Goal: Answer question/provide support: Share knowledge or assist other users

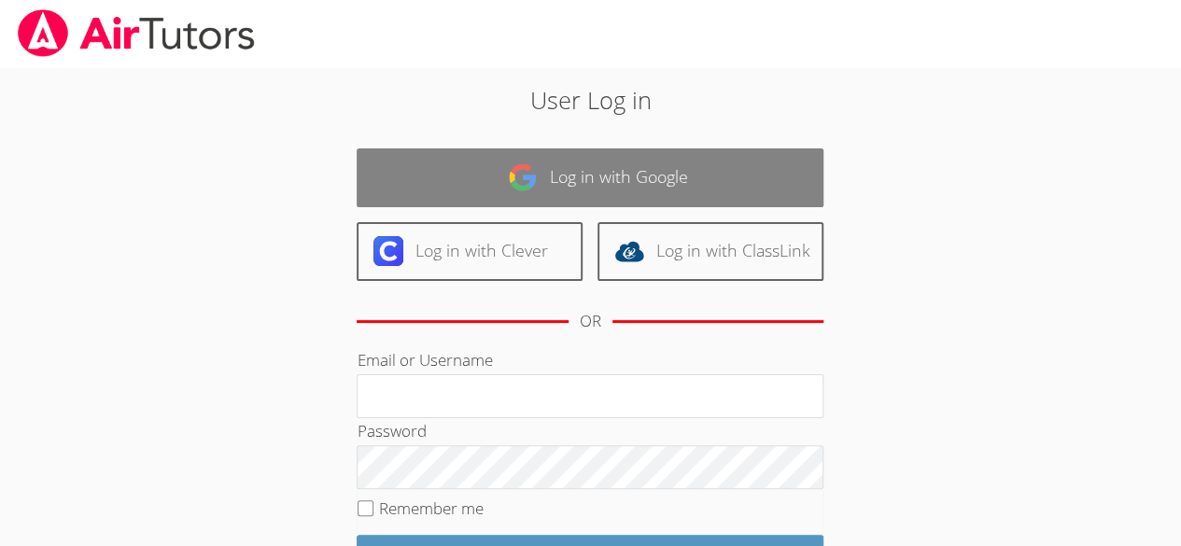
click at [717, 200] on link "Log in with Google" at bounding box center [589, 177] width 467 height 59
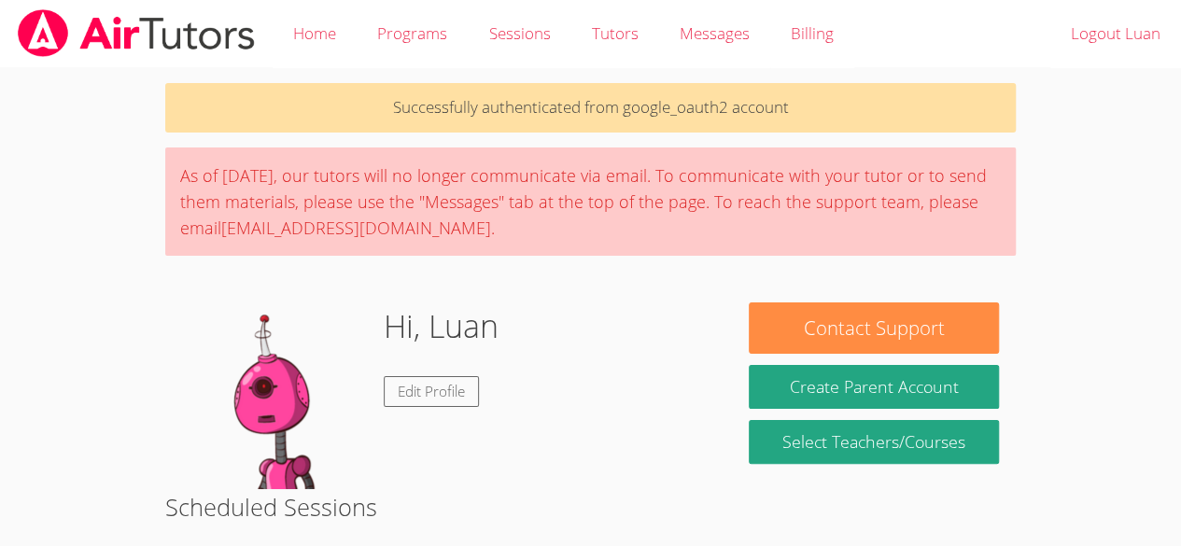
click at [903, 182] on div "As of [DATE], our tutors will no longer communicate via email. To communicate w…" at bounding box center [590, 201] width 850 height 108
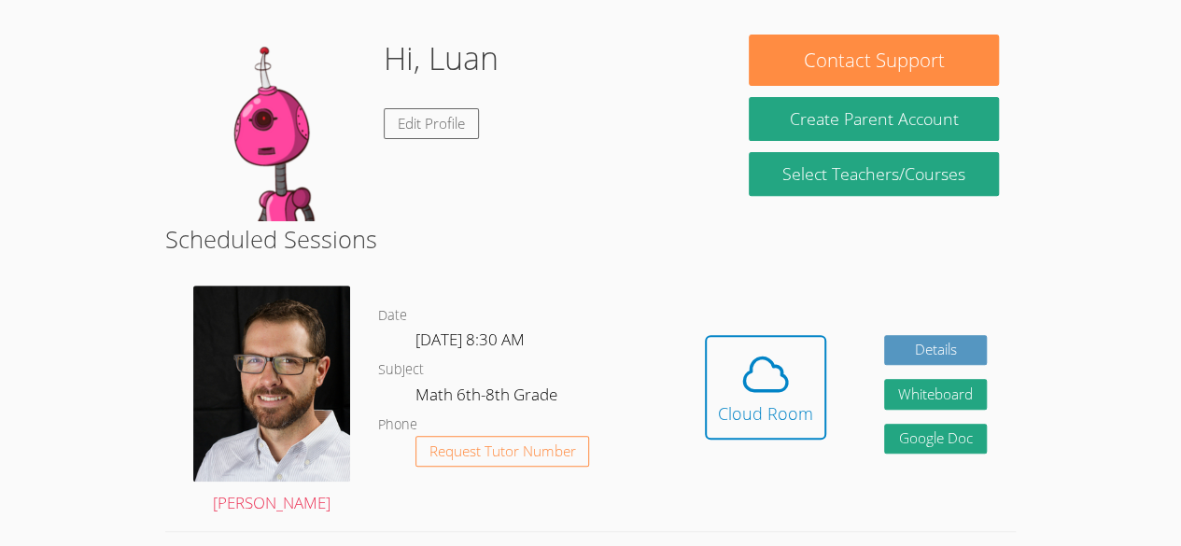
scroll to position [269, 0]
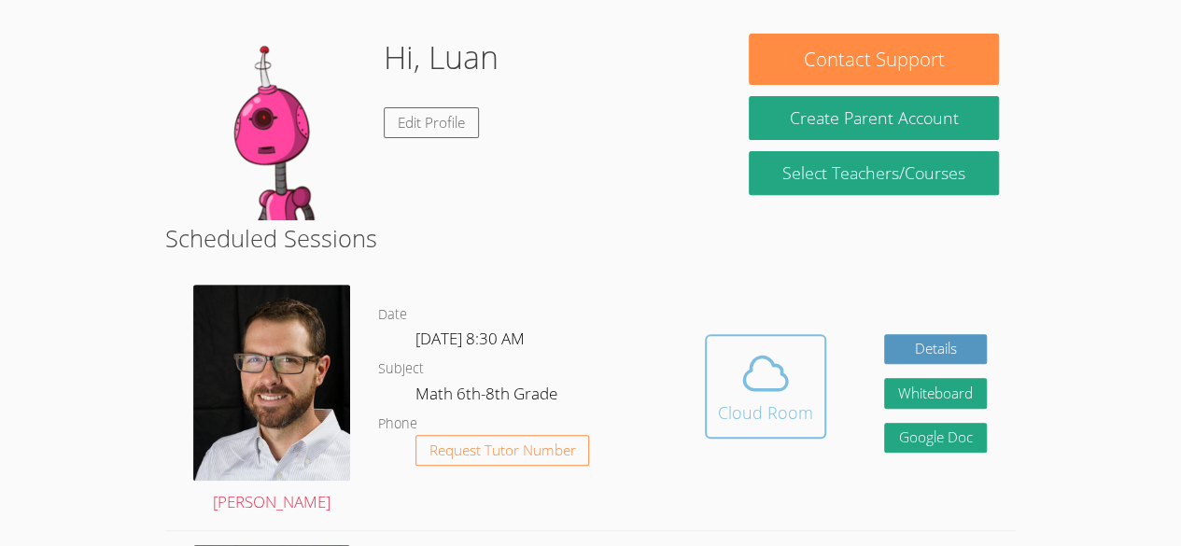
click at [786, 375] on icon at bounding box center [765, 373] width 52 height 52
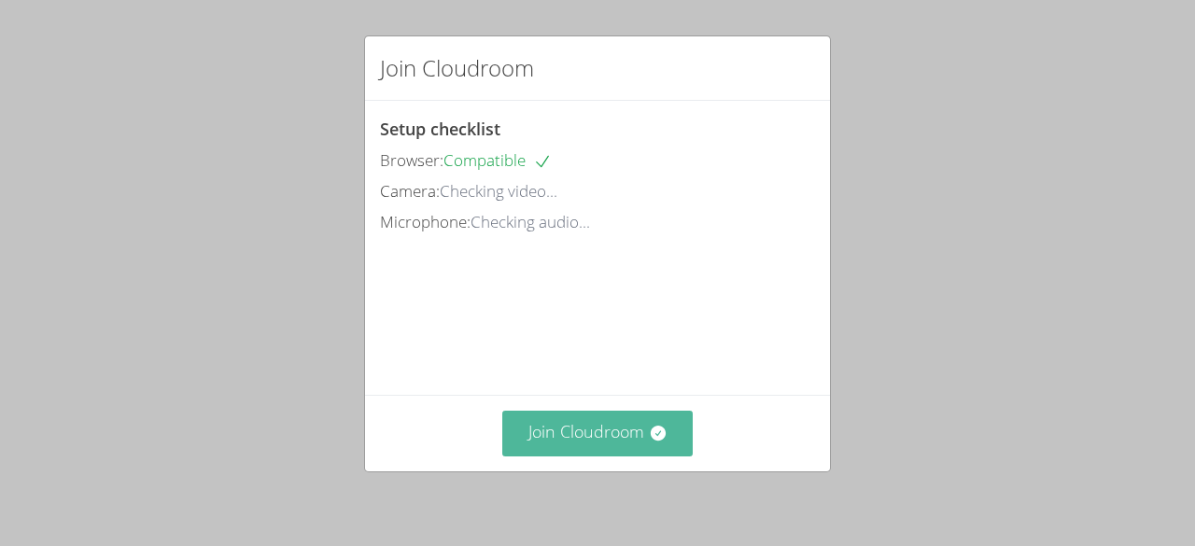
click at [595, 448] on button "Join Cloudroom" at bounding box center [597, 434] width 191 height 46
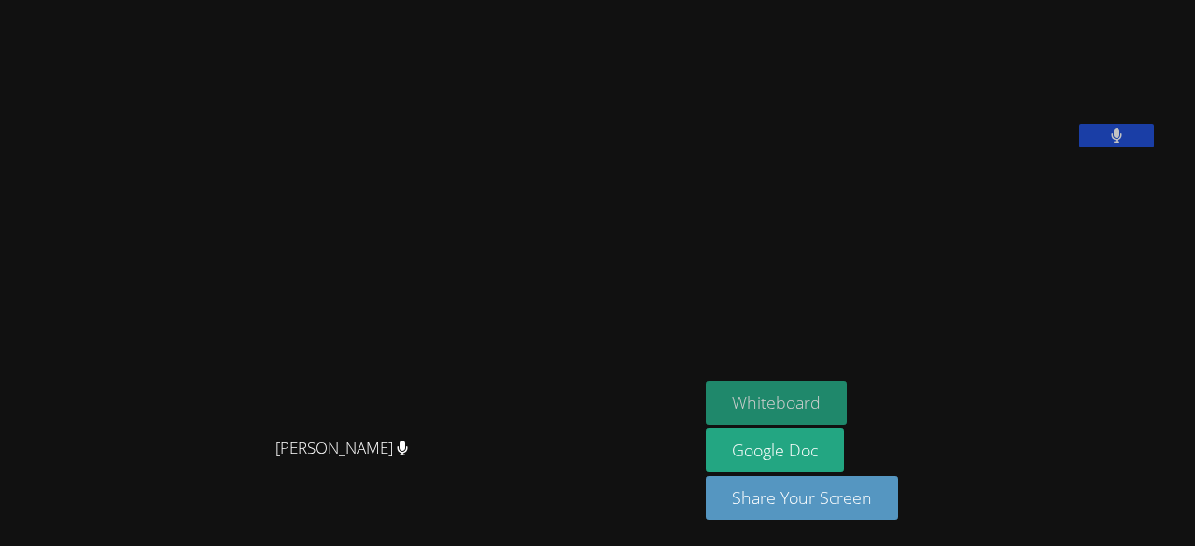
click at [819, 406] on button "Whiteboard" at bounding box center [776, 403] width 141 height 44
click at [661, 2] on main "[PERSON_NAME] [PERSON_NAME]" at bounding box center [349, 273] width 698 height 546
click at [454, 201] on video at bounding box center [349, 236] width 280 height 384
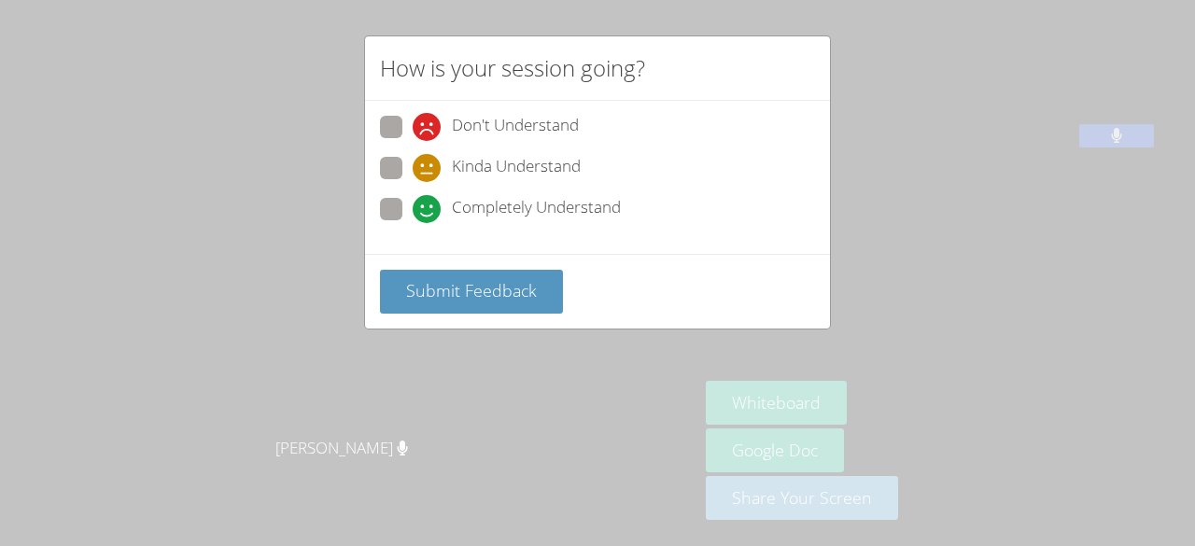
click at [412, 223] on span at bounding box center [412, 223] width 0 height 0
click at [412, 201] on input "Completely Understand" at bounding box center [420, 206] width 16 height 16
radio input "true"
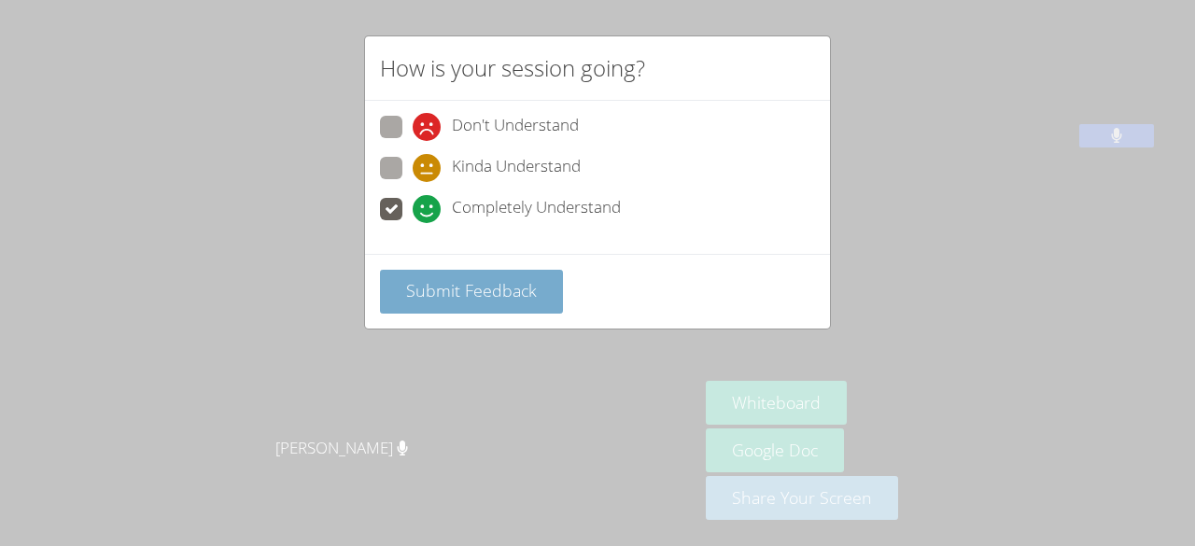
click at [448, 285] on span "Submit Feedback" at bounding box center [471, 290] width 131 height 22
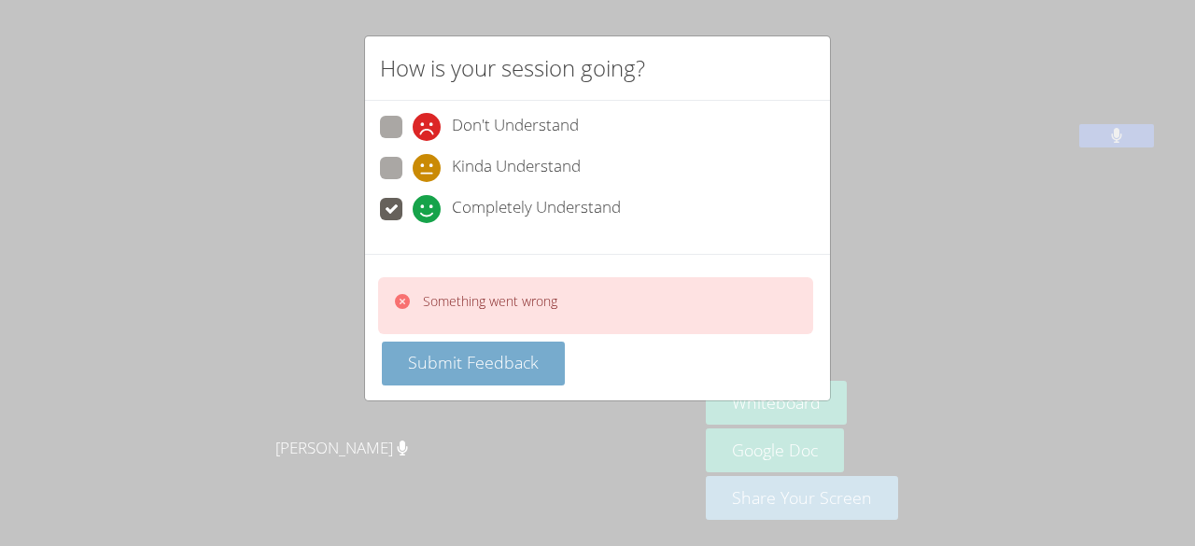
click at [517, 358] on span "Submit Feedback" at bounding box center [473, 362] width 131 height 22
